Goal: Navigation & Orientation: Find specific page/section

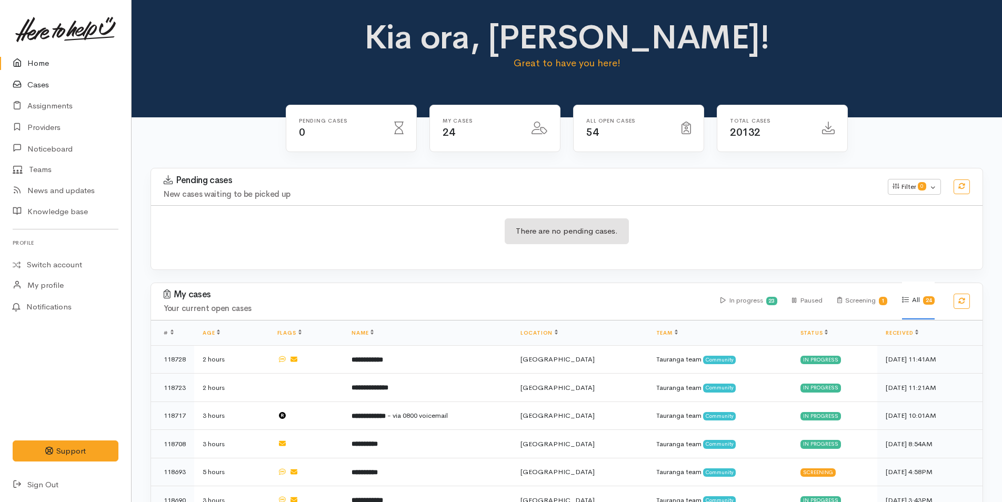
click at [31, 87] on link "Cases" at bounding box center [65, 85] width 131 height 22
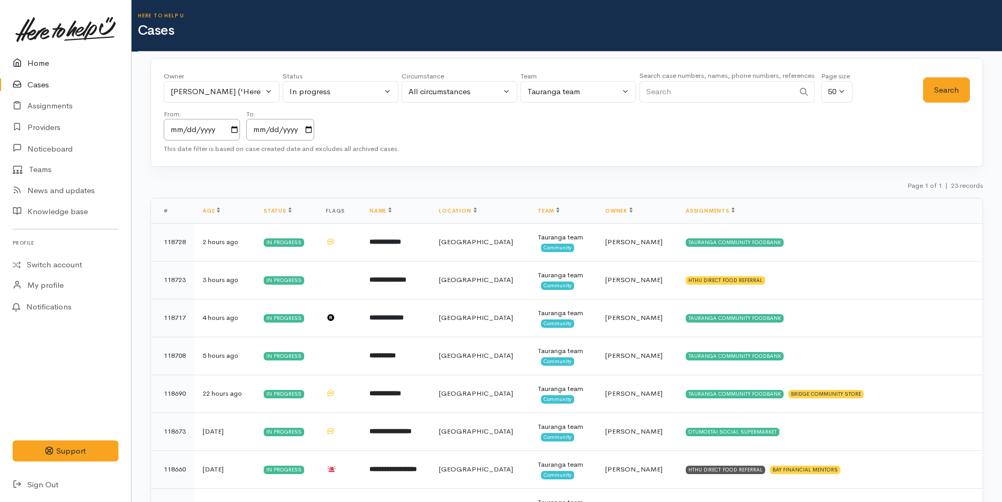
click at [38, 65] on link "Home" at bounding box center [65, 64] width 131 height 22
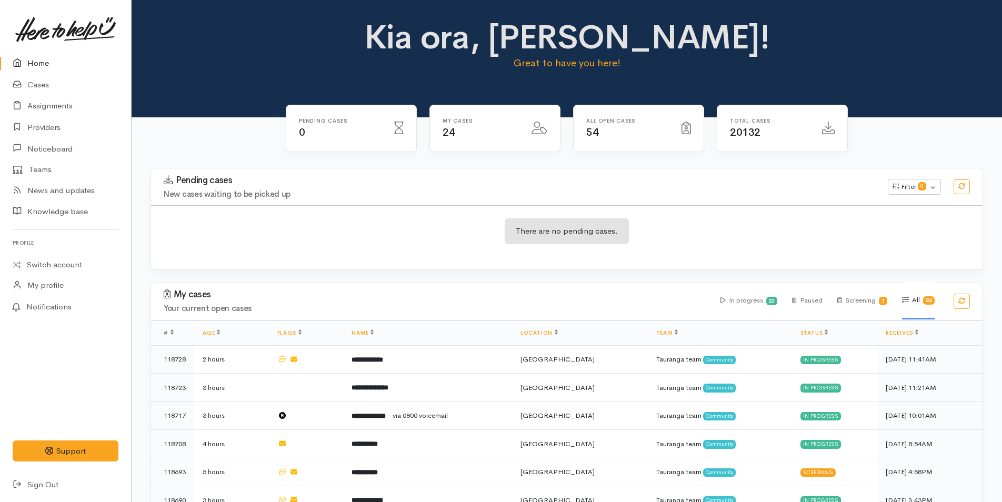
click at [766, 61] on p "Great to have you here!" at bounding box center [567, 63] width 410 height 15
click at [706, 45] on h1 "Kia ora, Rachel!" at bounding box center [567, 37] width 410 height 37
click at [437, 34] on h1 "Kia ora, Rachel!" at bounding box center [567, 37] width 410 height 37
click at [35, 64] on link "Home" at bounding box center [65, 64] width 131 height 22
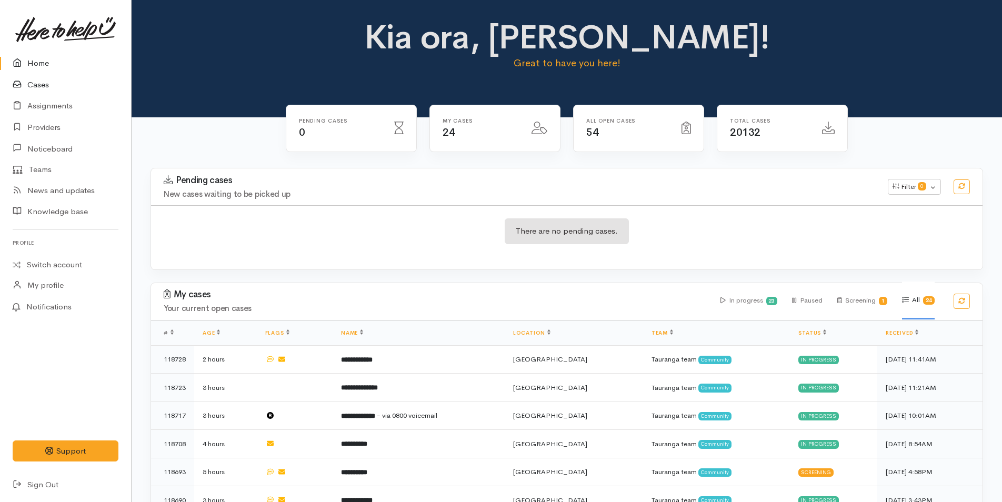
click at [45, 85] on link "Cases" at bounding box center [65, 85] width 131 height 22
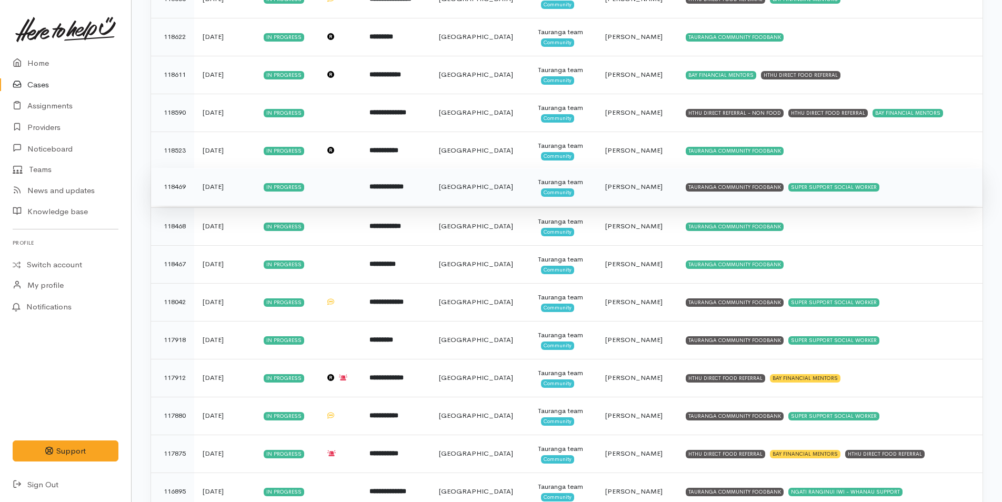
scroll to position [624, 0]
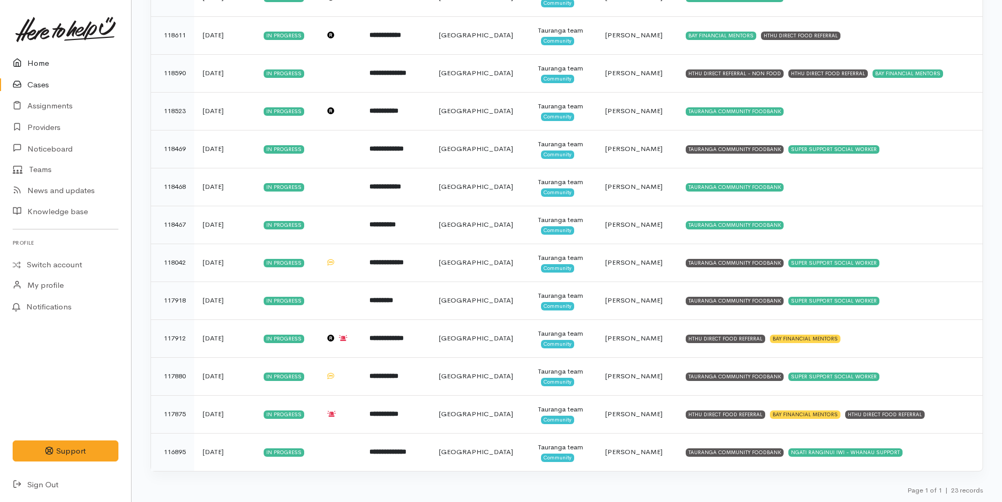
click at [39, 61] on link "Home" at bounding box center [65, 64] width 131 height 22
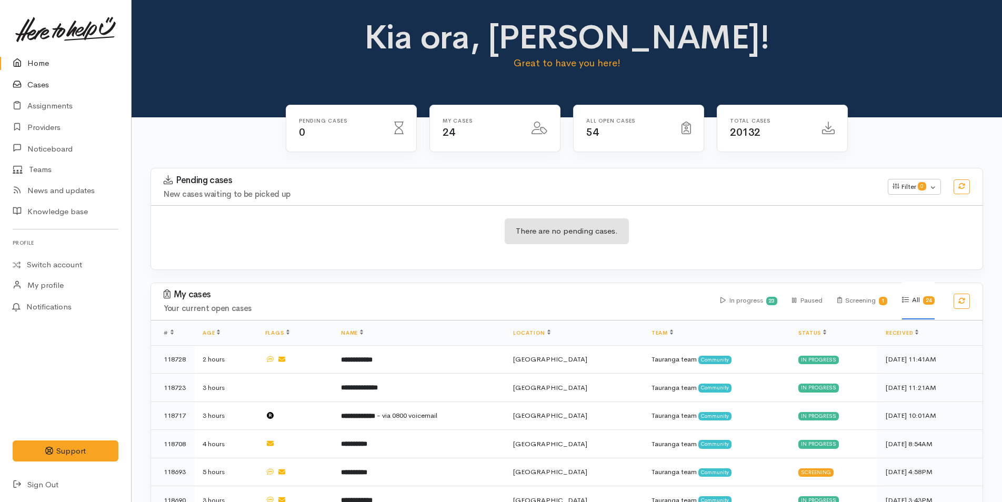
click at [37, 83] on link "Cases" at bounding box center [65, 85] width 131 height 22
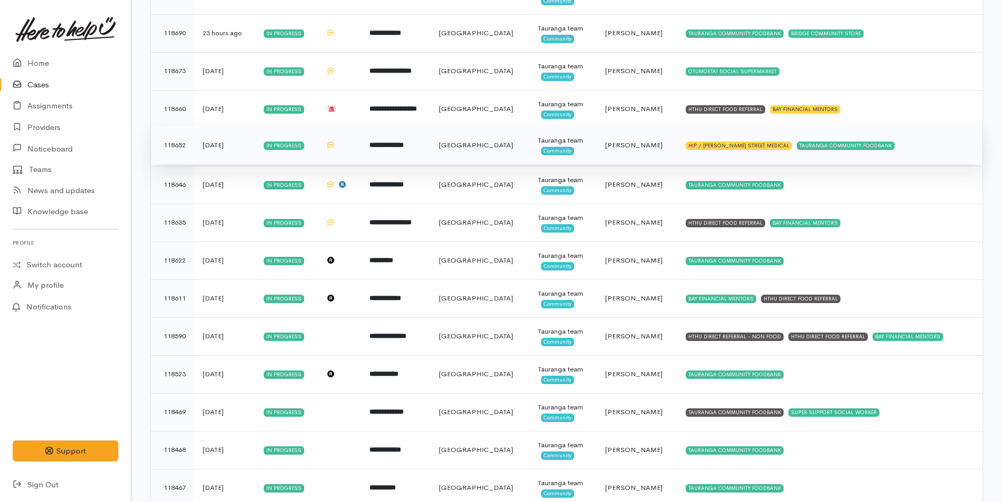
scroll to position [97, 0]
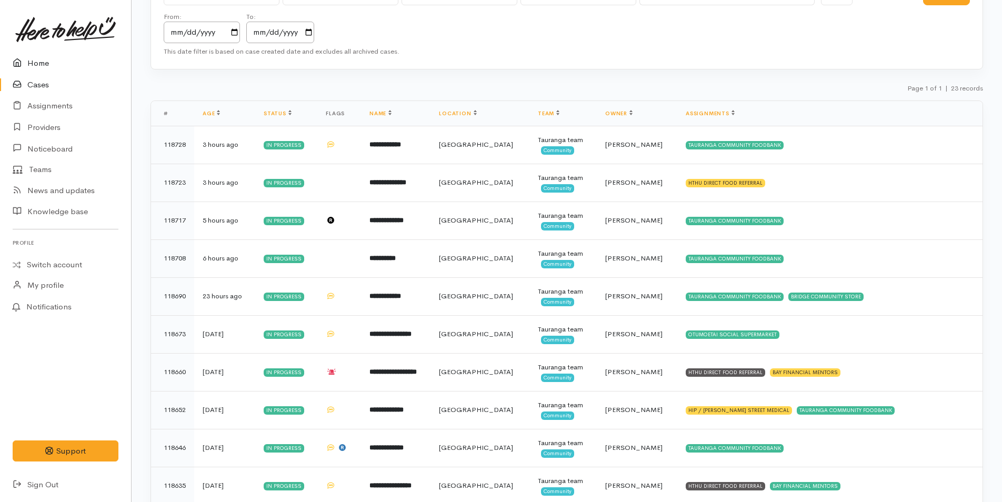
click at [38, 63] on link "Home" at bounding box center [65, 64] width 131 height 22
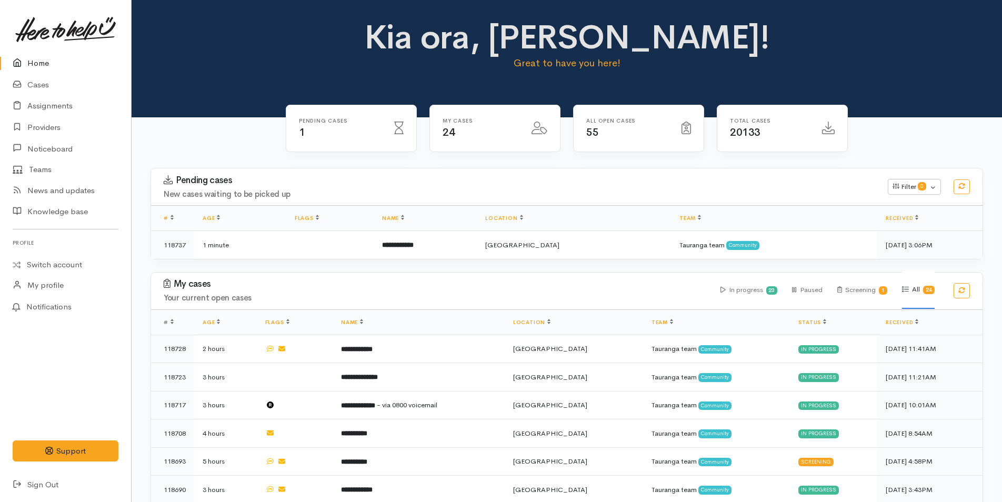
click at [44, 62] on link "Home" at bounding box center [65, 64] width 131 height 22
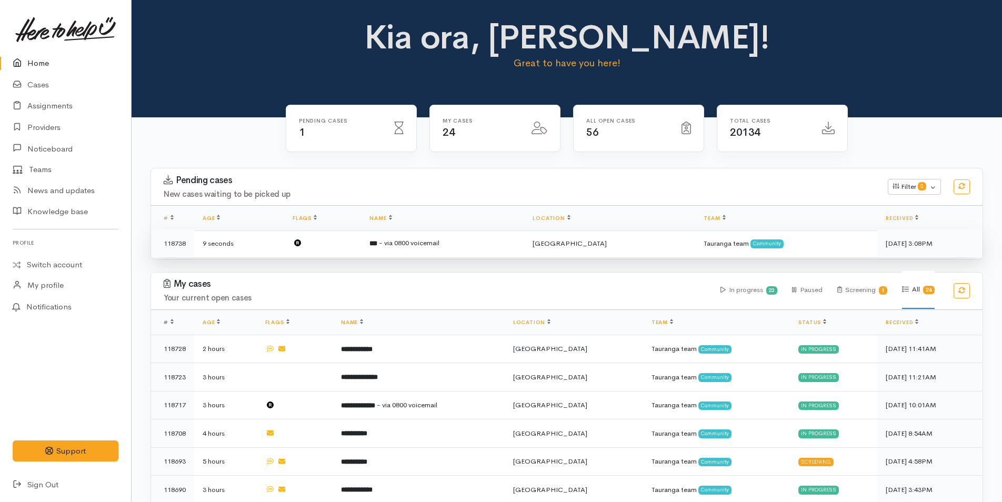
click at [412, 239] on span "- via 0800 voicemail" at bounding box center [409, 242] width 61 height 9
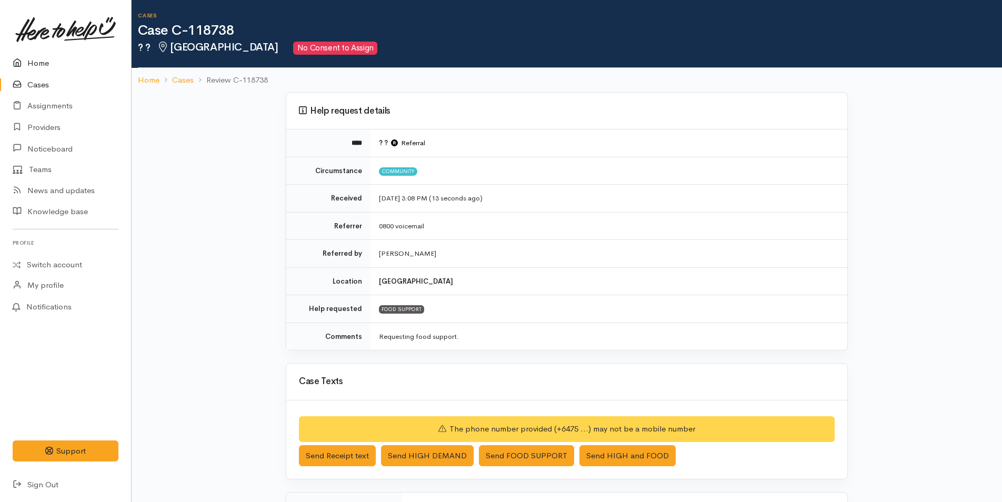
click at [34, 62] on link "Home" at bounding box center [65, 64] width 131 height 22
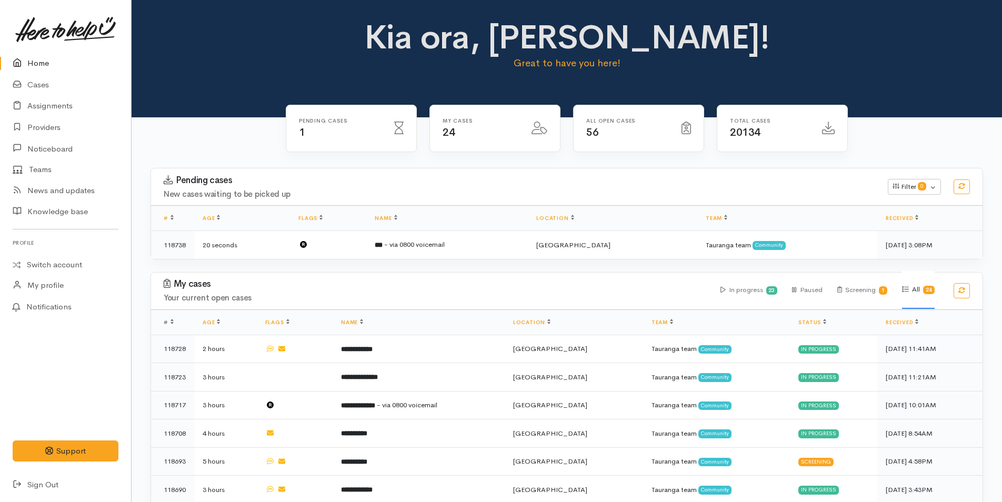
click at [44, 65] on link "Home" at bounding box center [65, 64] width 131 height 22
click at [33, 84] on link "Cases" at bounding box center [65, 85] width 131 height 22
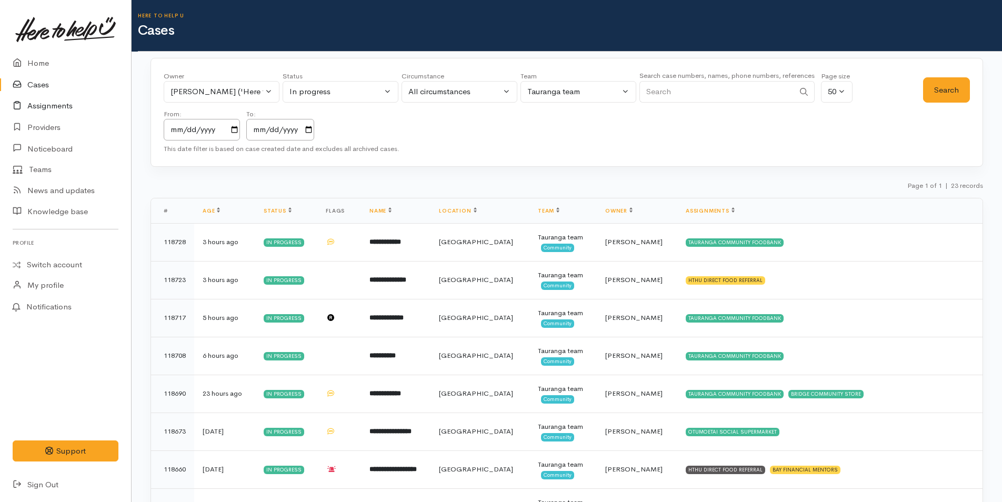
click at [55, 101] on link "Assignments" at bounding box center [65, 106] width 131 height 22
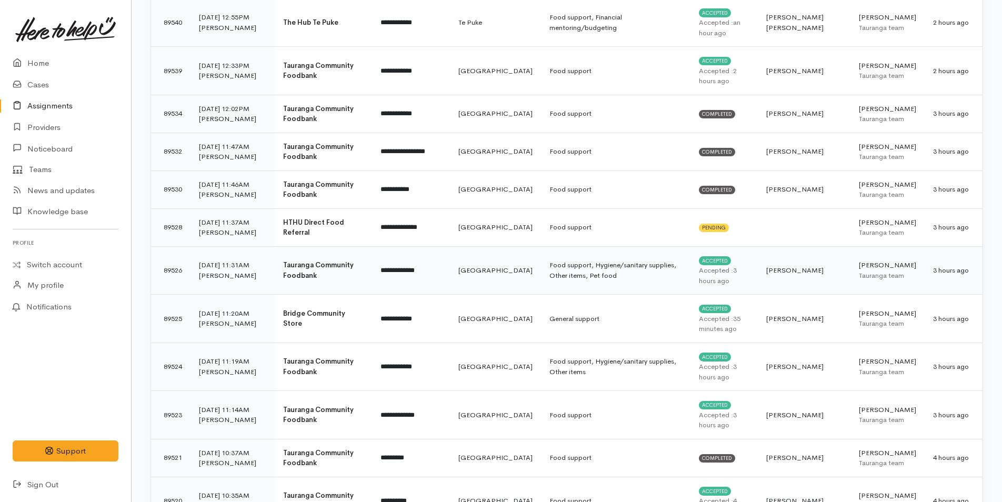
scroll to position [368, 0]
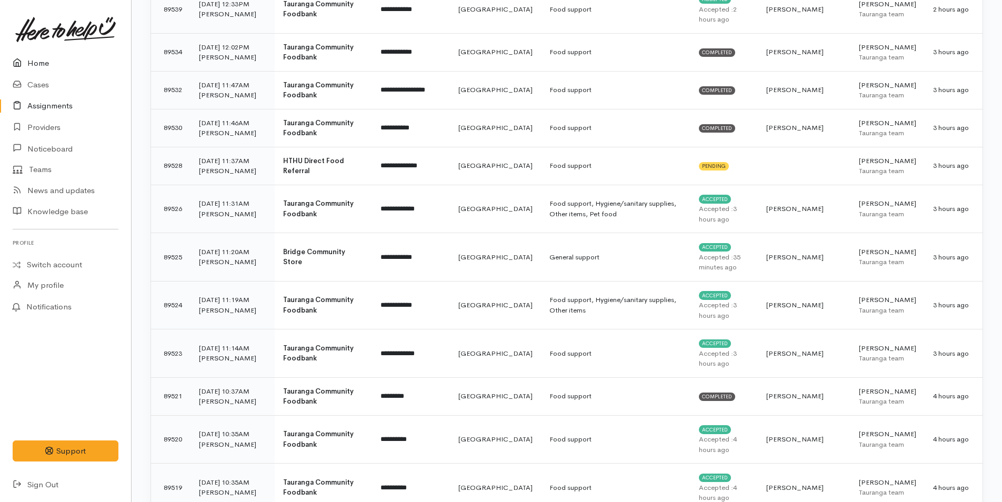
click at [29, 60] on link "Home" at bounding box center [65, 64] width 131 height 22
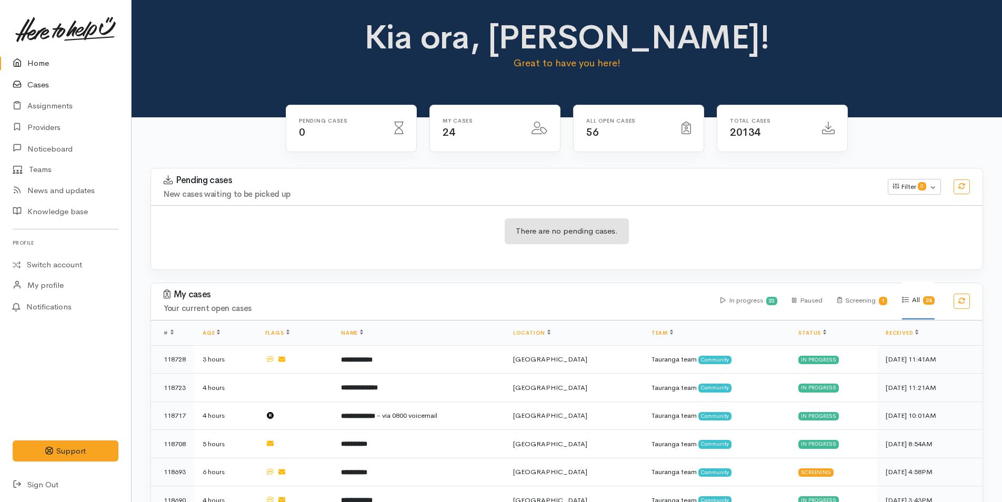
click at [38, 84] on link "Cases" at bounding box center [65, 85] width 131 height 22
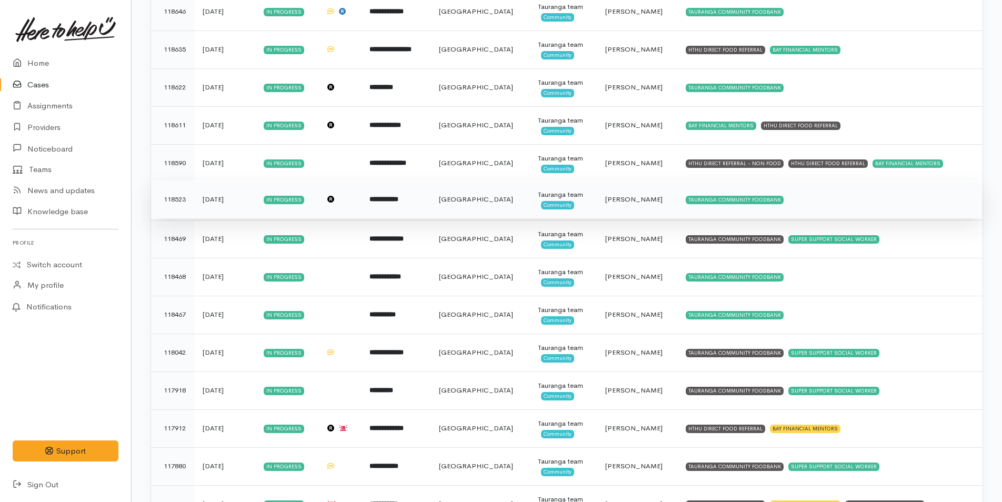
scroll to position [624, 0]
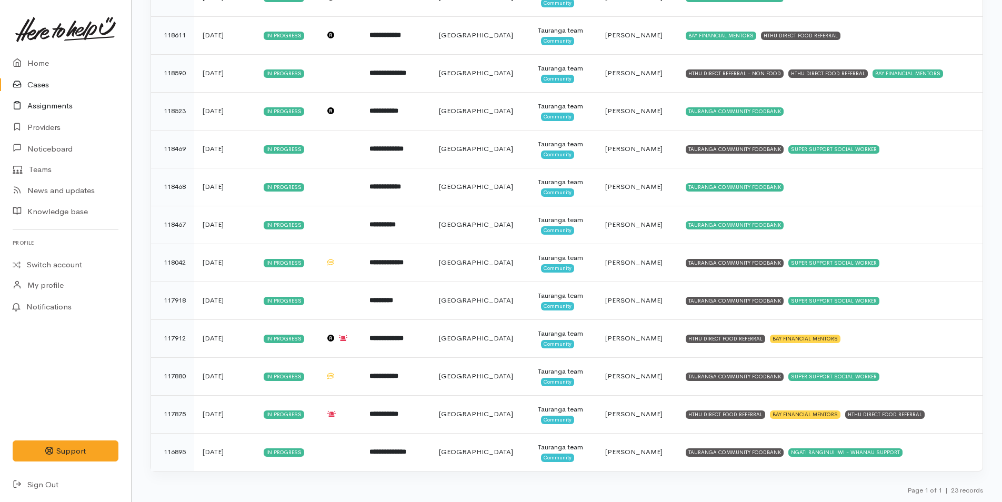
click at [57, 102] on link "Assignments" at bounding box center [65, 106] width 131 height 22
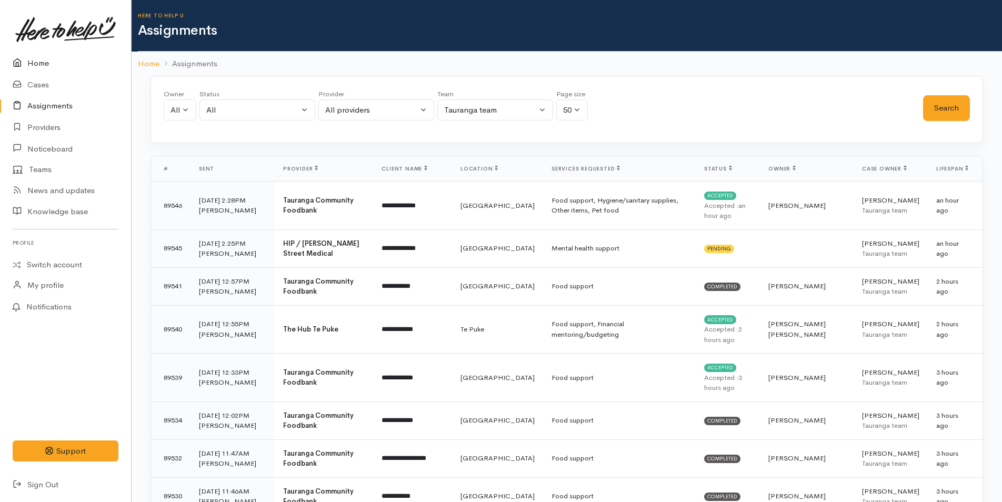
click at [35, 58] on link "Home" at bounding box center [65, 64] width 131 height 22
